Goal: Navigation & Orientation: Find specific page/section

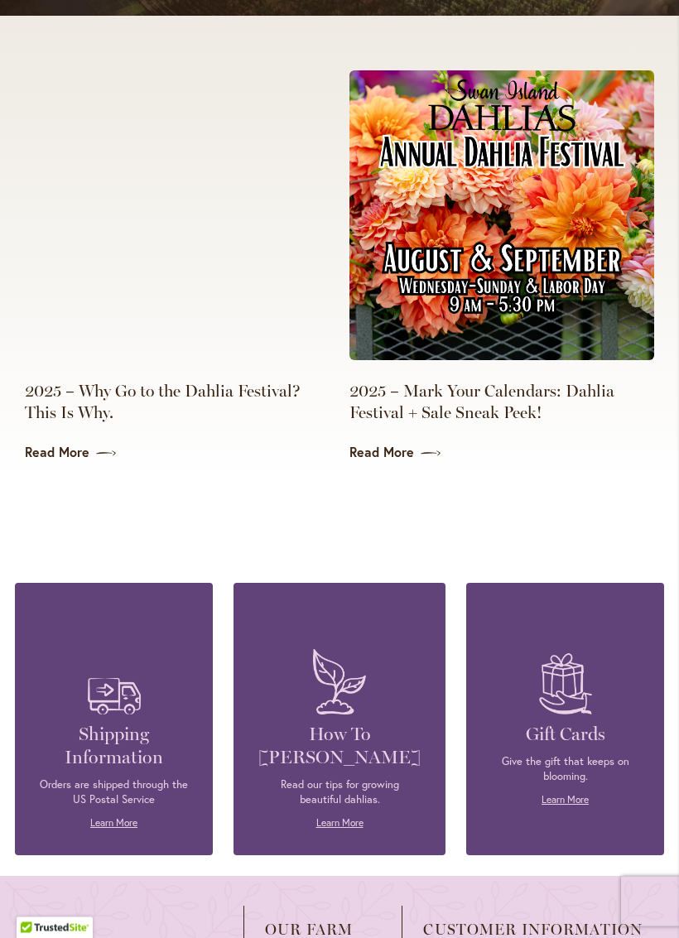
scroll to position [3637, 0]
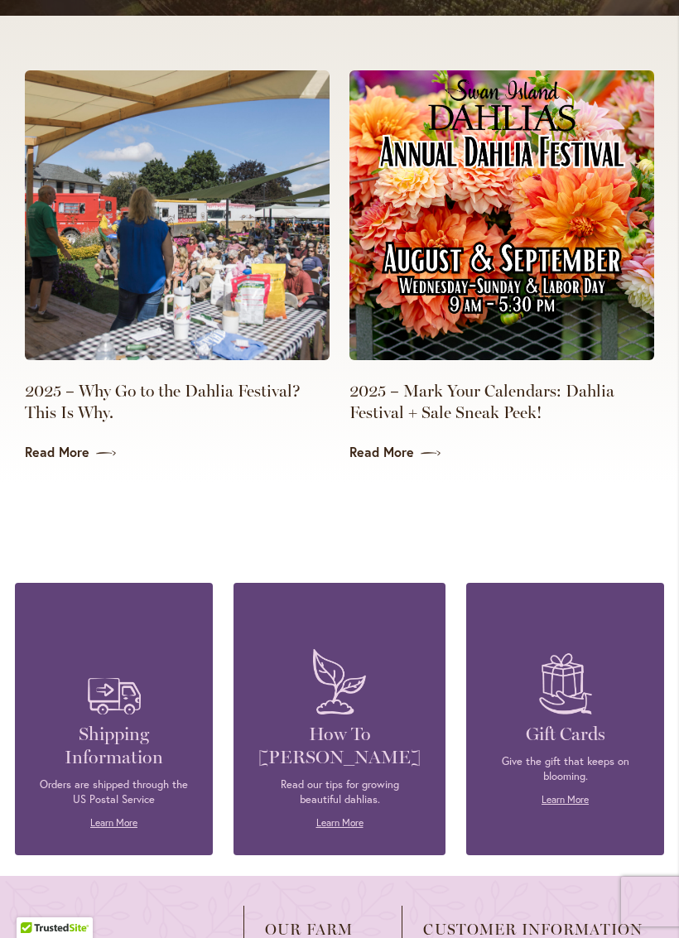
click at [387, 443] on link "Read More" at bounding box center [502, 452] width 305 height 19
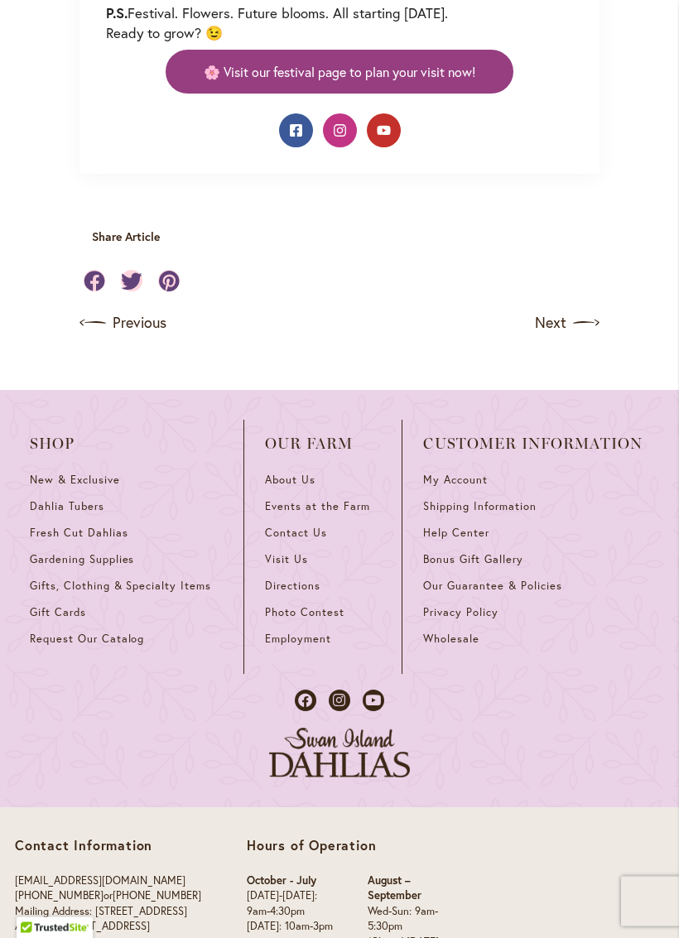
scroll to position [1362, 0]
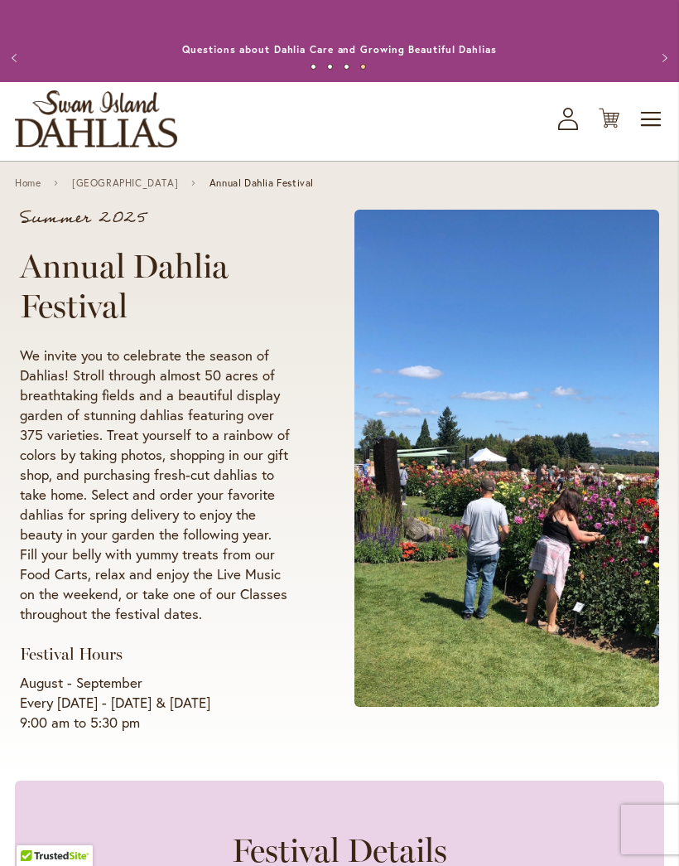
click at [645, 129] on span "Toggle Nav" at bounding box center [651, 119] width 25 height 33
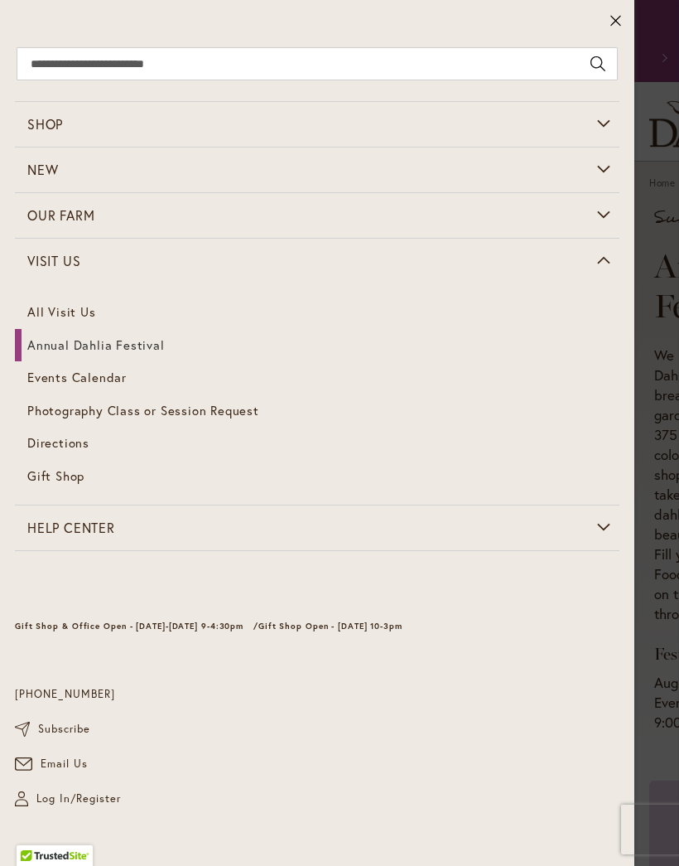
click at [52, 443] on span "Directions" at bounding box center [58, 442] width 62 height 17
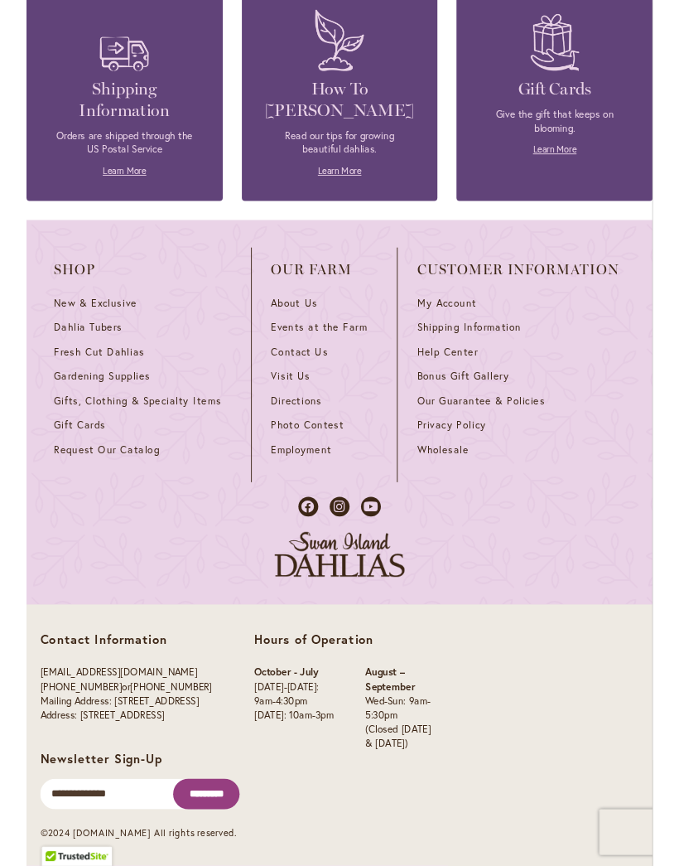
scroll to position [1709, 0]
